Goal: Register for event/course

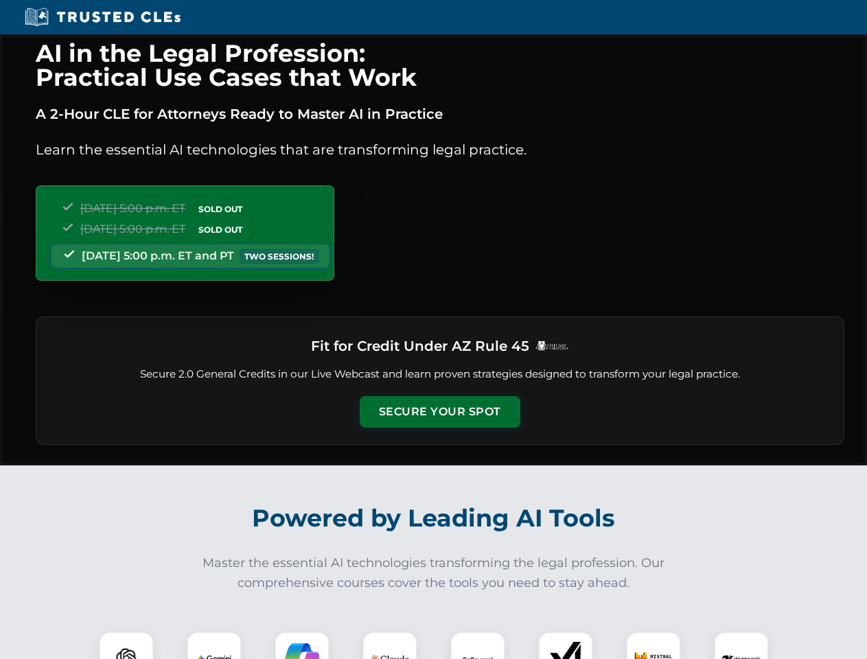
click at [440, 412] on button "Secure Your Spot" at bounding box center [440, 412] width 161 height 32
click at [126, 646] on img at bounding box center [126, 659] width 40 height 40
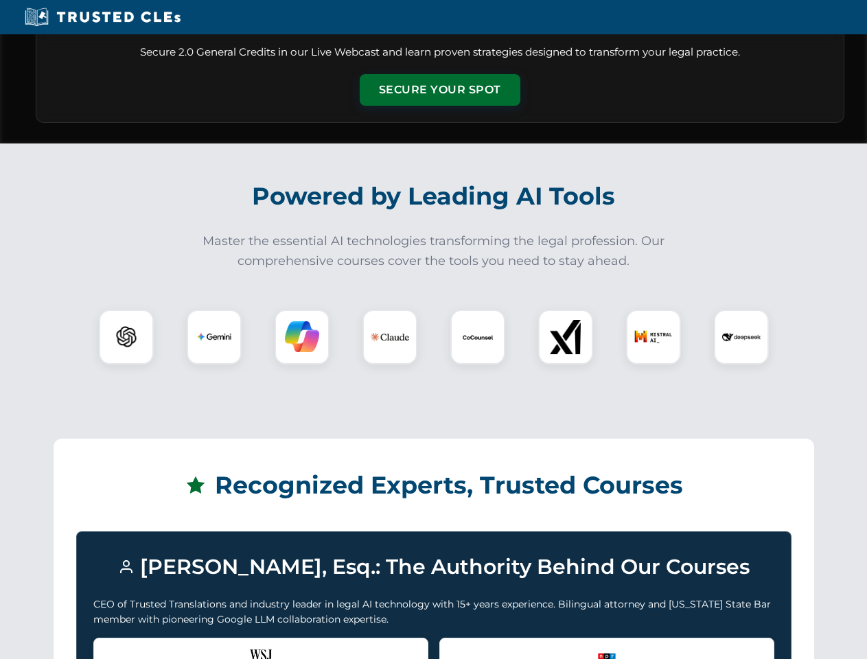
click at [214, 646] on div "Recognized by the WSJ [PERSON_NAME] was featured for his expertise in AI legal …" at bounding box center [260, 665] width 335 height 55
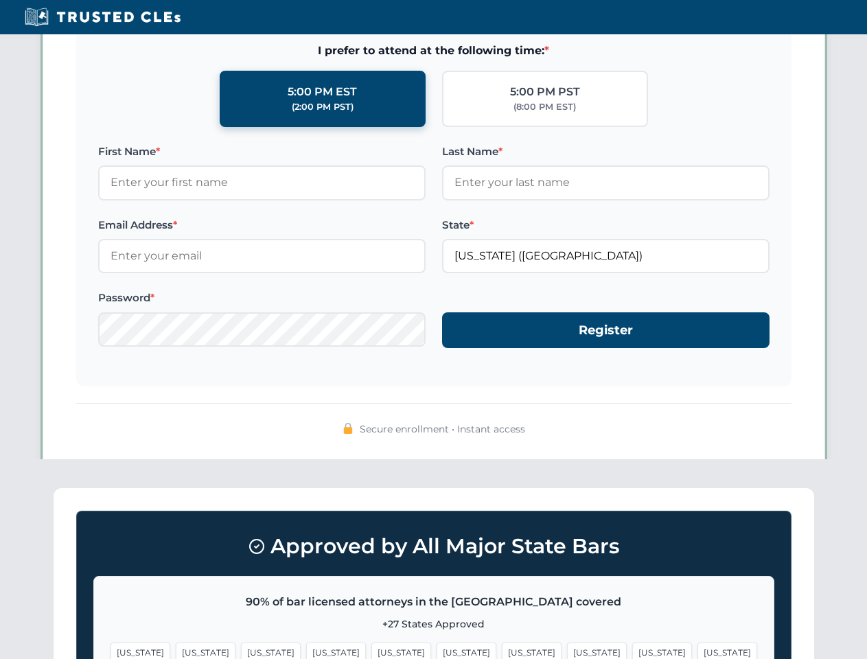
click at [502, 646] on span "[US_STATE]" at bounding box center [532, 653] width 60 height 20
click at [633, 646] on span "[US_STATE]" at bounding box center [663, 653] width 60 height 20
